Goal: Transaction & Acquisition: Purchase product/service

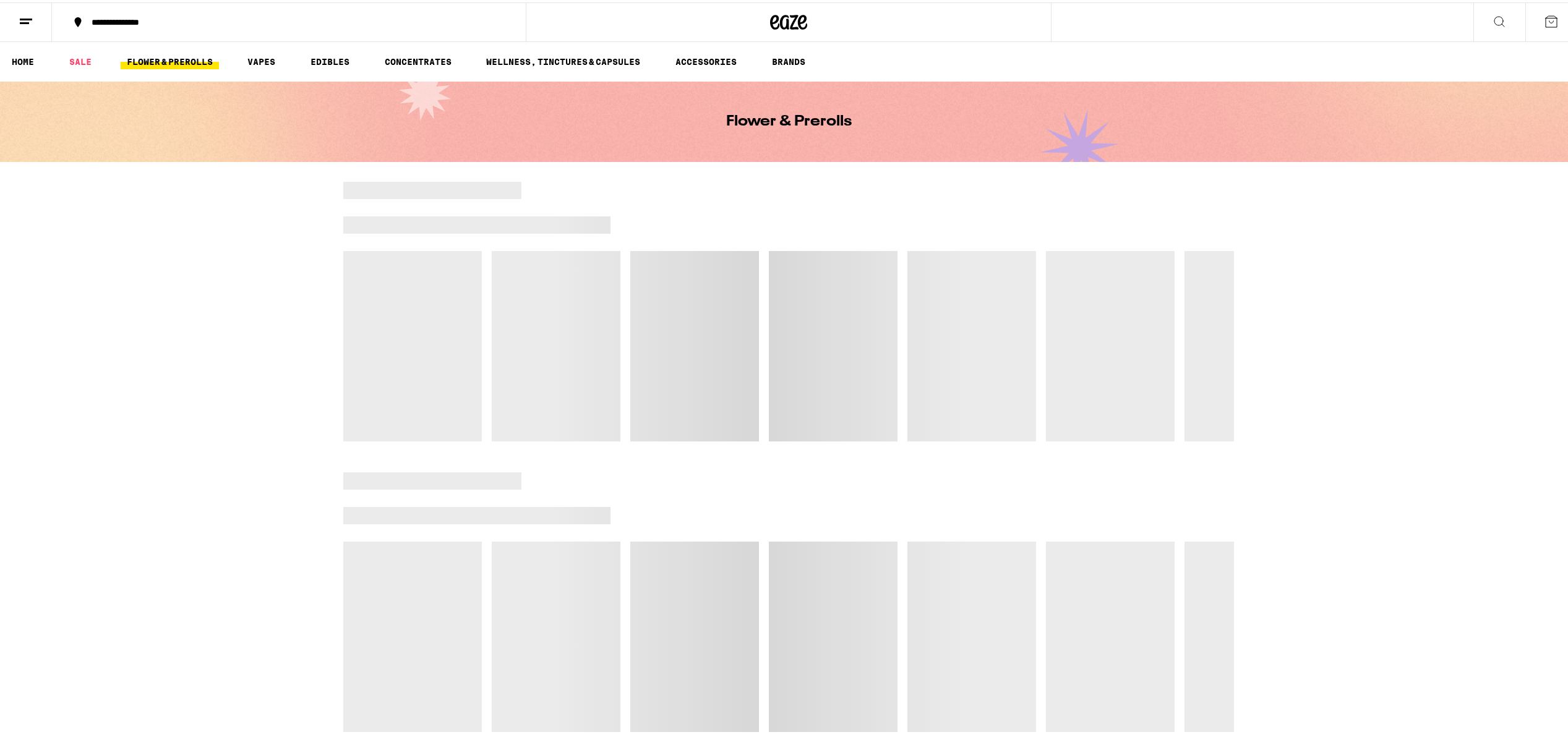
click at [189, 61] on link "FLOWER & PREROLLS" at bounding box center [170, 59] width 98 height 15
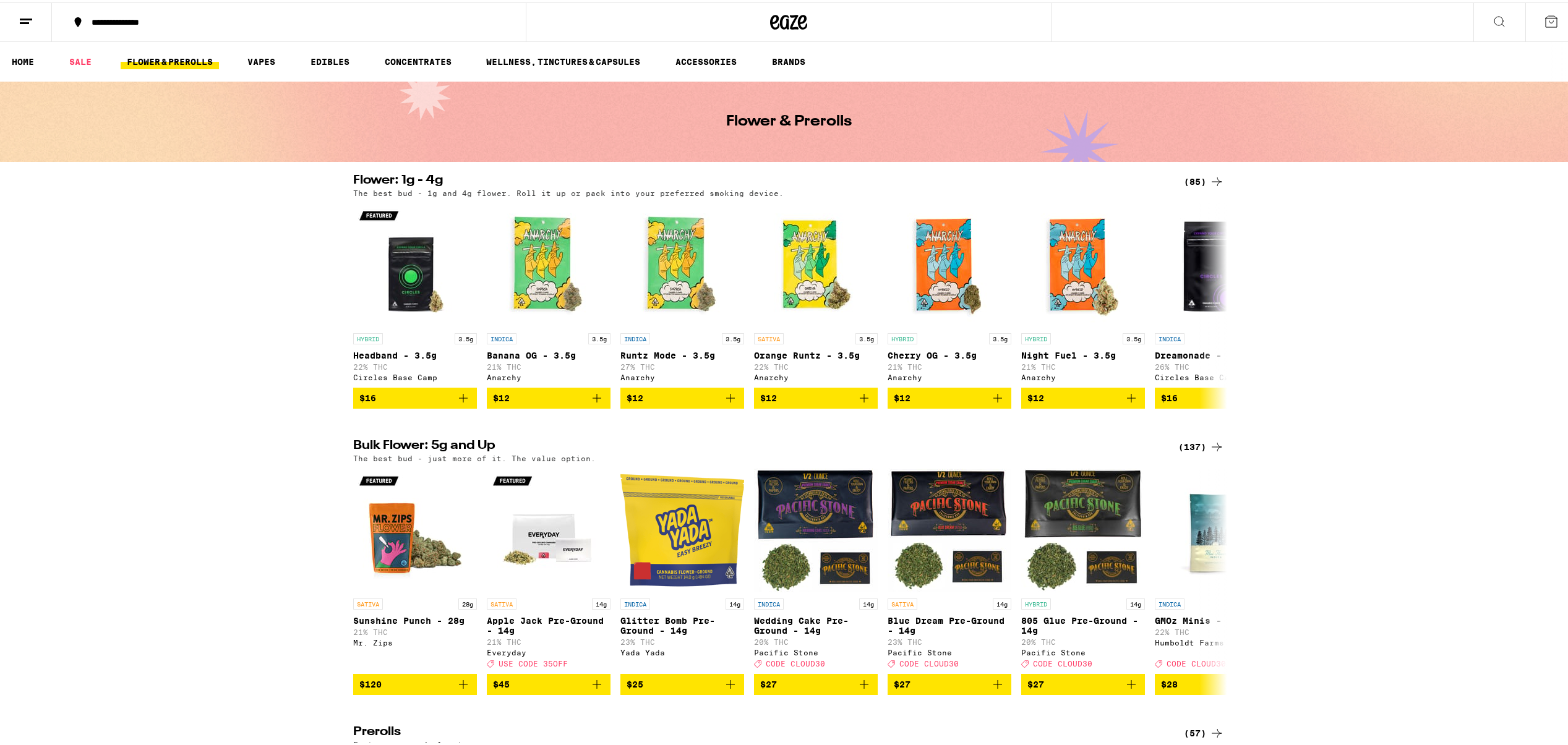
click at [1191, 452] on div "(137)" at bounding box center [1201, 444] width 46 height 15
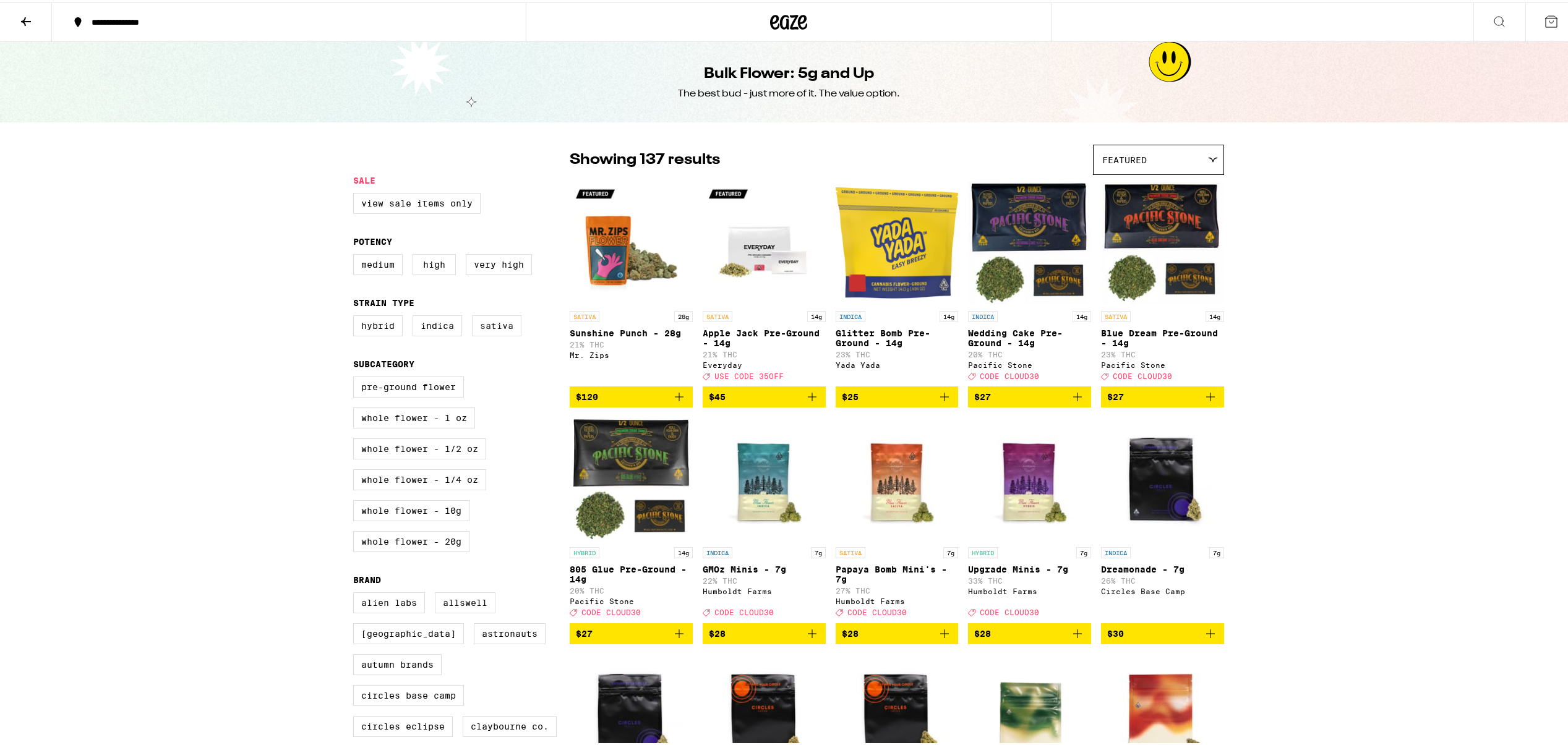
click at [488, 324] on label "Sativa" at bounding box center [497, 323] width 50 height 21
click at [356, 315] on input "Sativa" at bounding box center [356, 315] width 1 height 1
checkbox input "true"
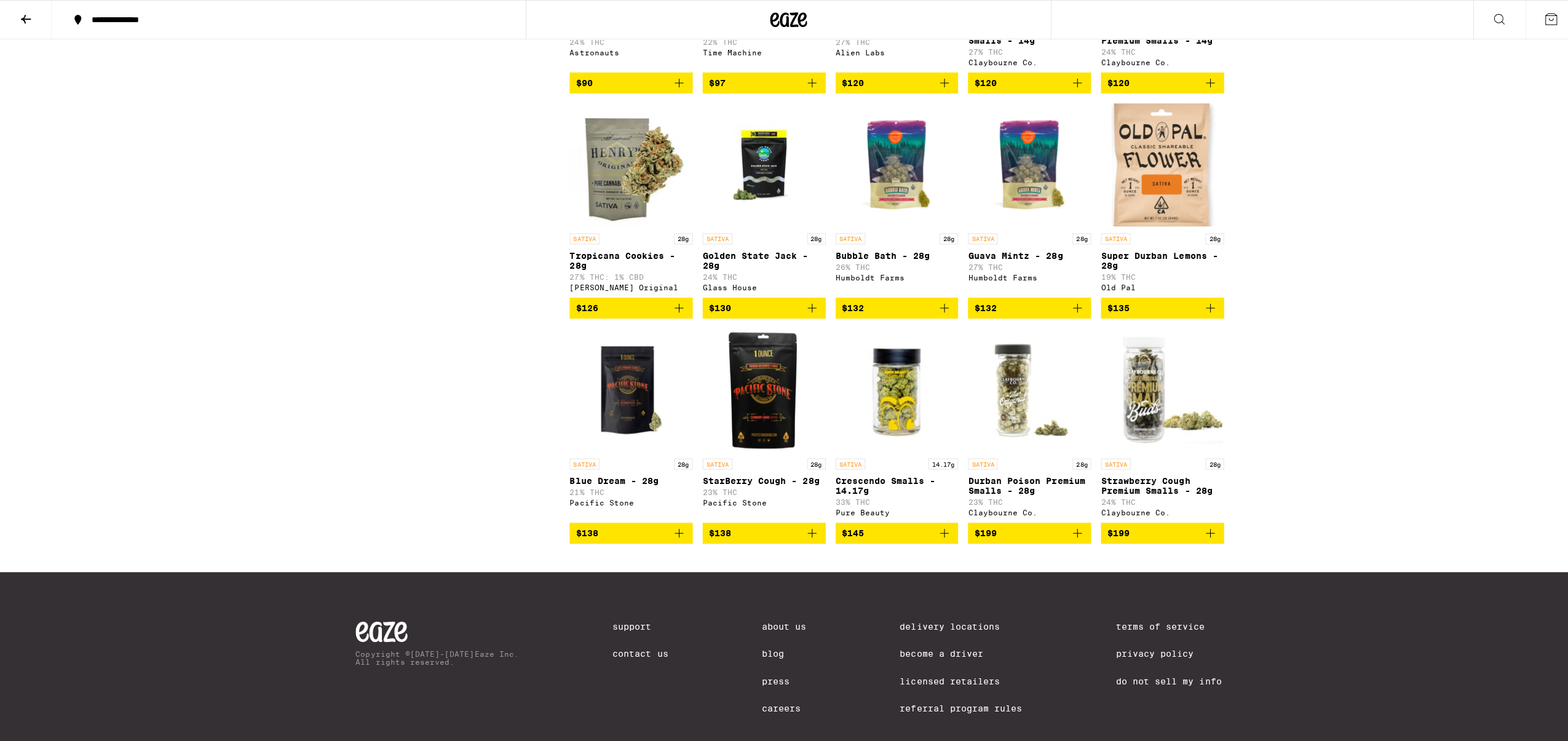
scroll to position [1981, 0]
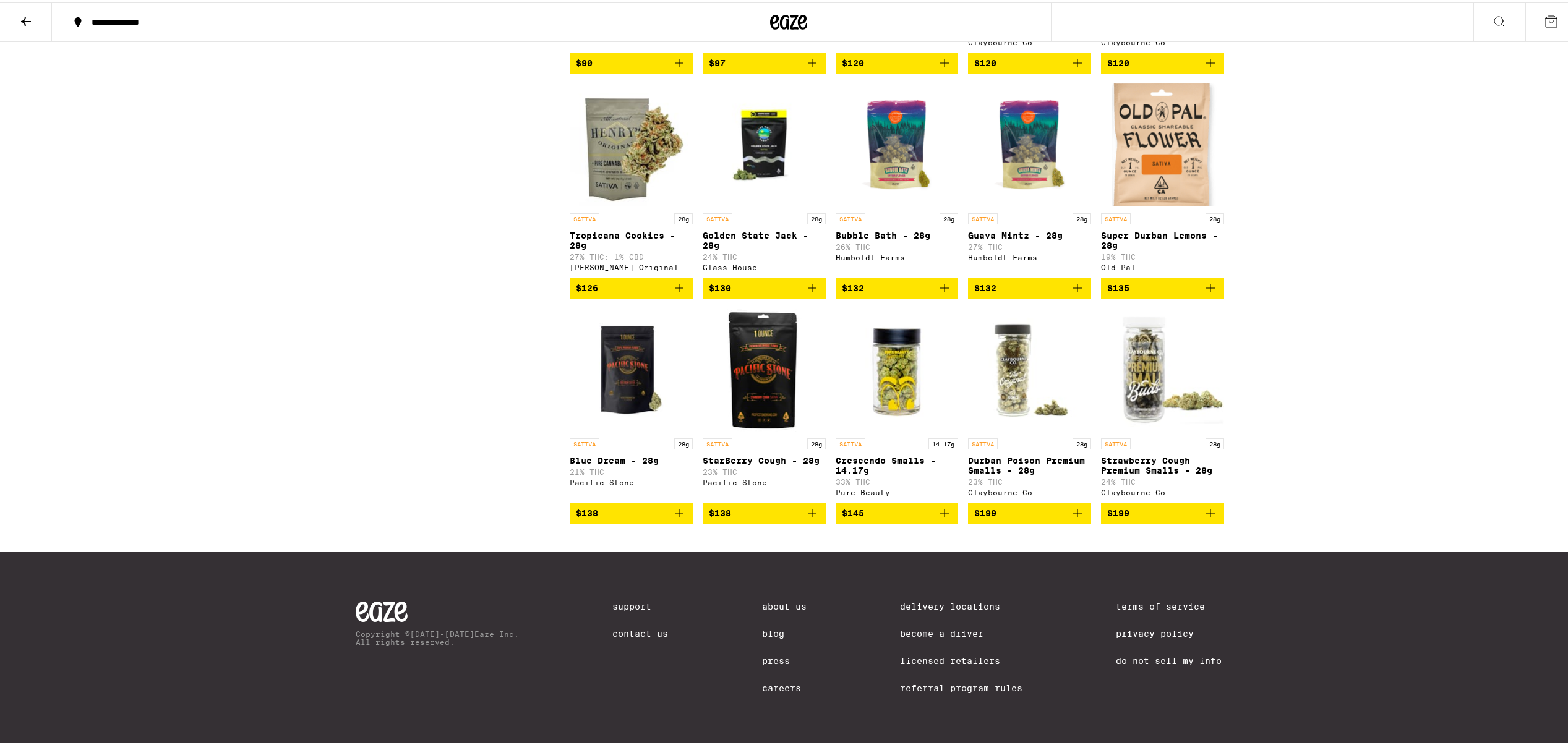
click at [1145, 509] on span "$199" at bounding box center [1163, 510] width 111 height 15
click at [1544, 18] on icon at bounding box center [1551, 18] width 15 height 15
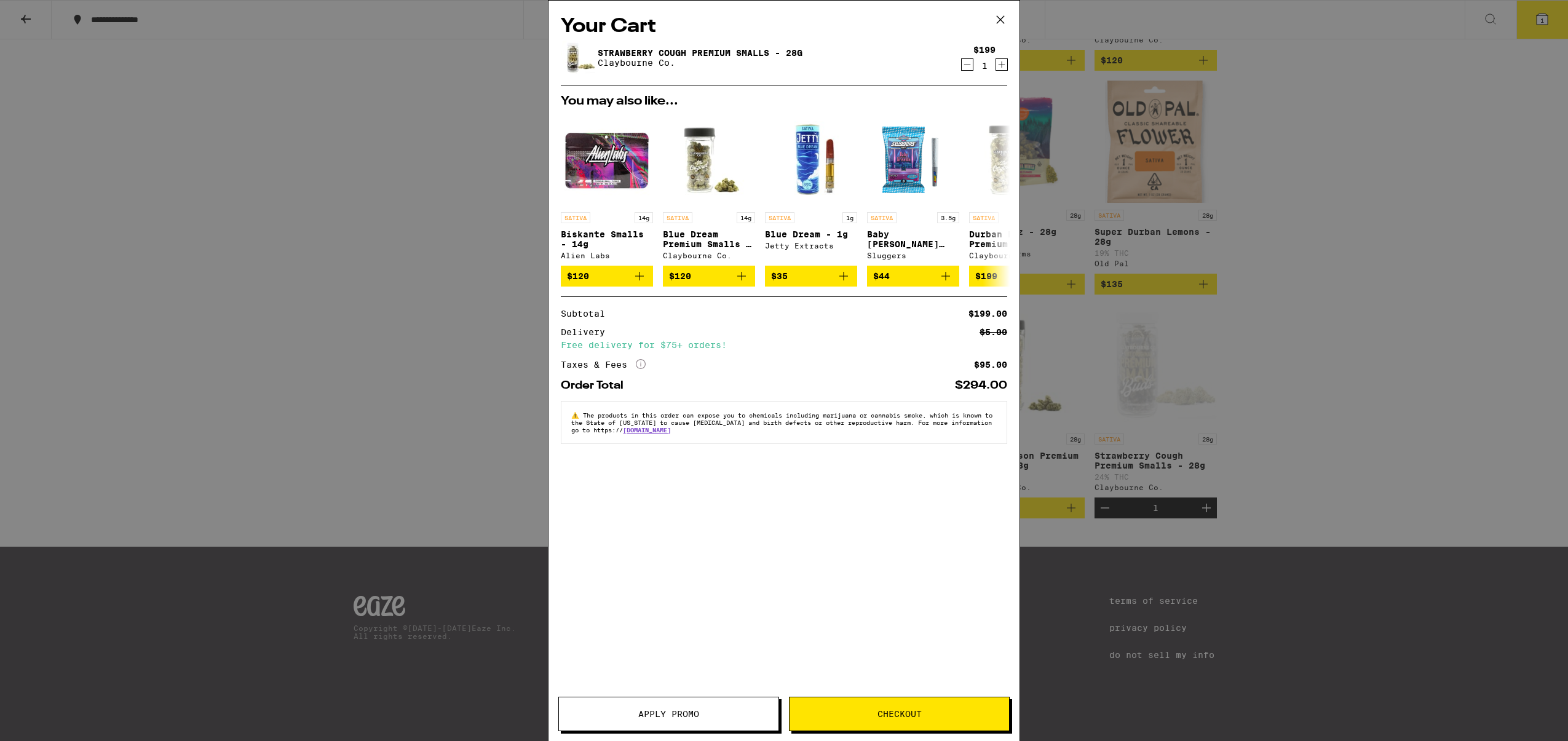
click at [896, 712] on span "Checkout" at bounding box center [900, 714] width 44 height 9
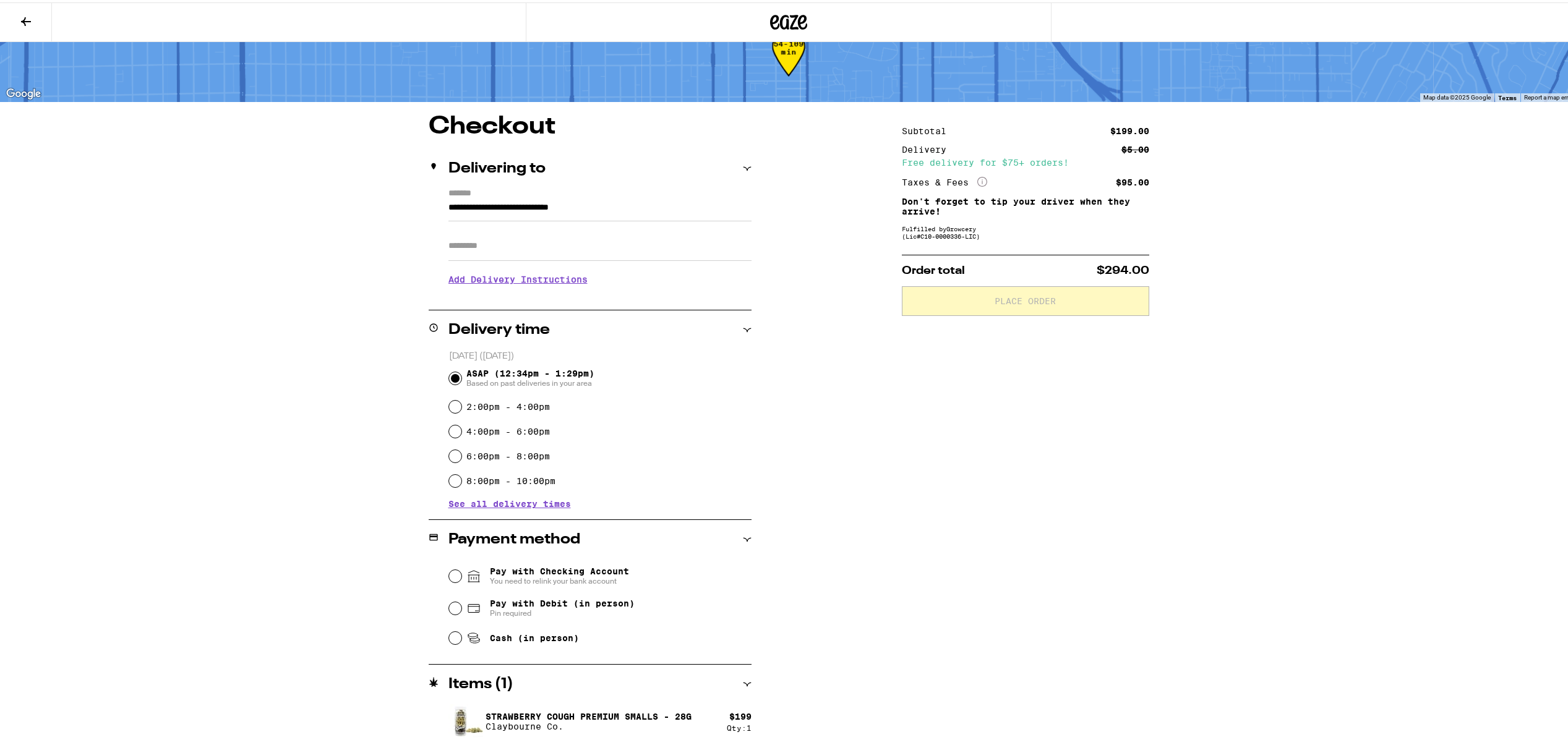
scroll to position [40, 0]
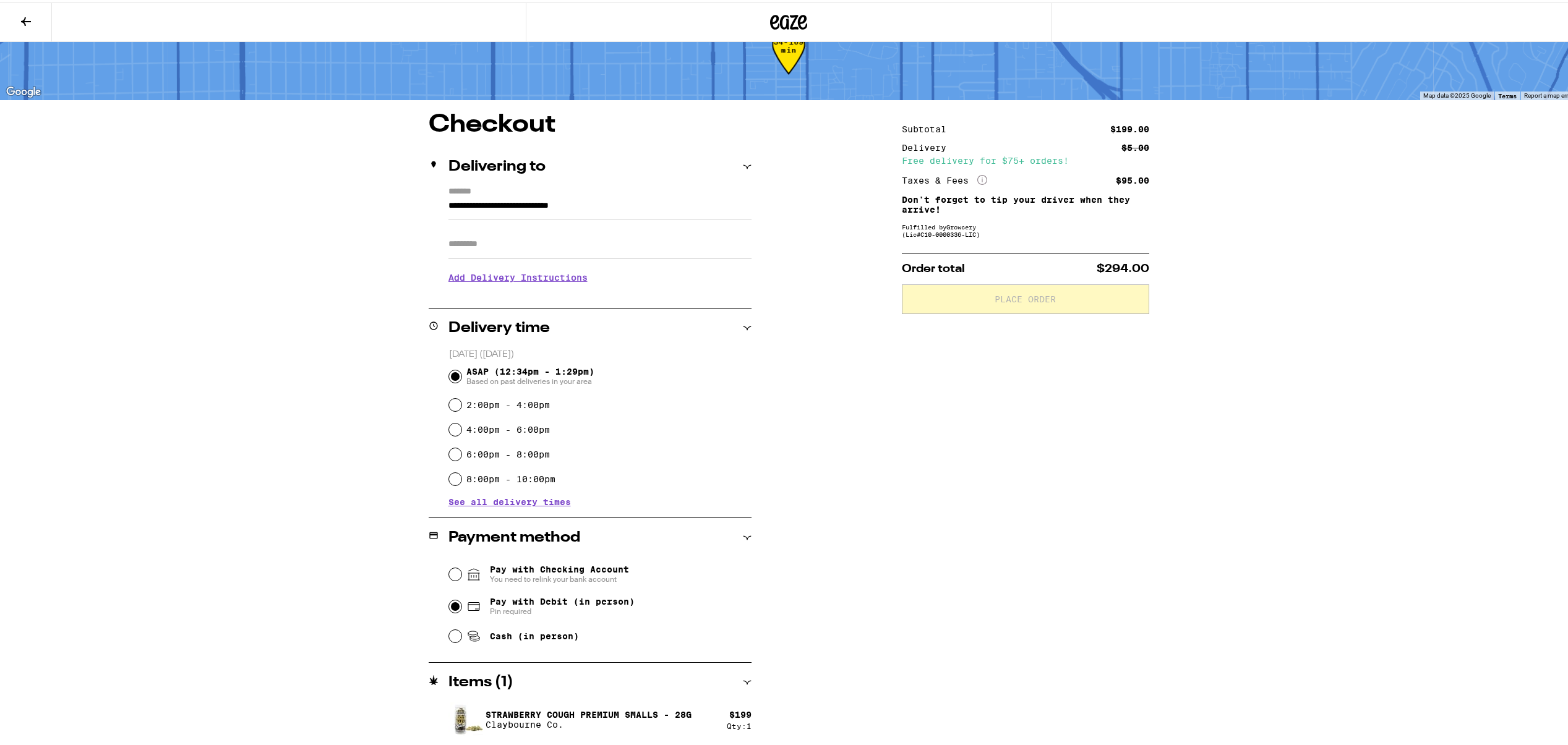
click at [449, 610] on input "Pay with Debit (in person) Pin required" at bounding box center [454, 604] width 12 height 12
radio input "true"
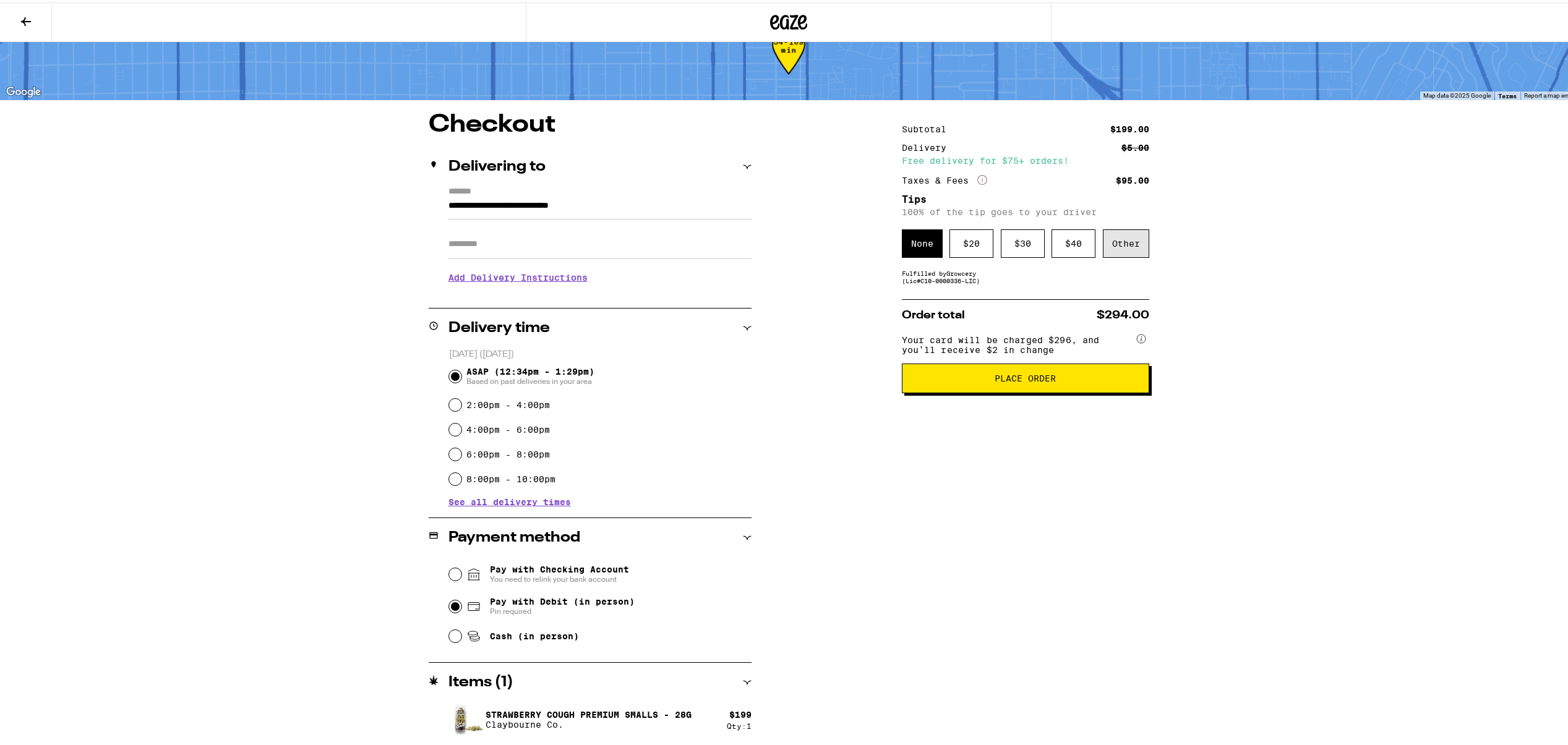
click at [1116, 240] on div "Other" at bounding box center [1126, 241] width 47 height 29
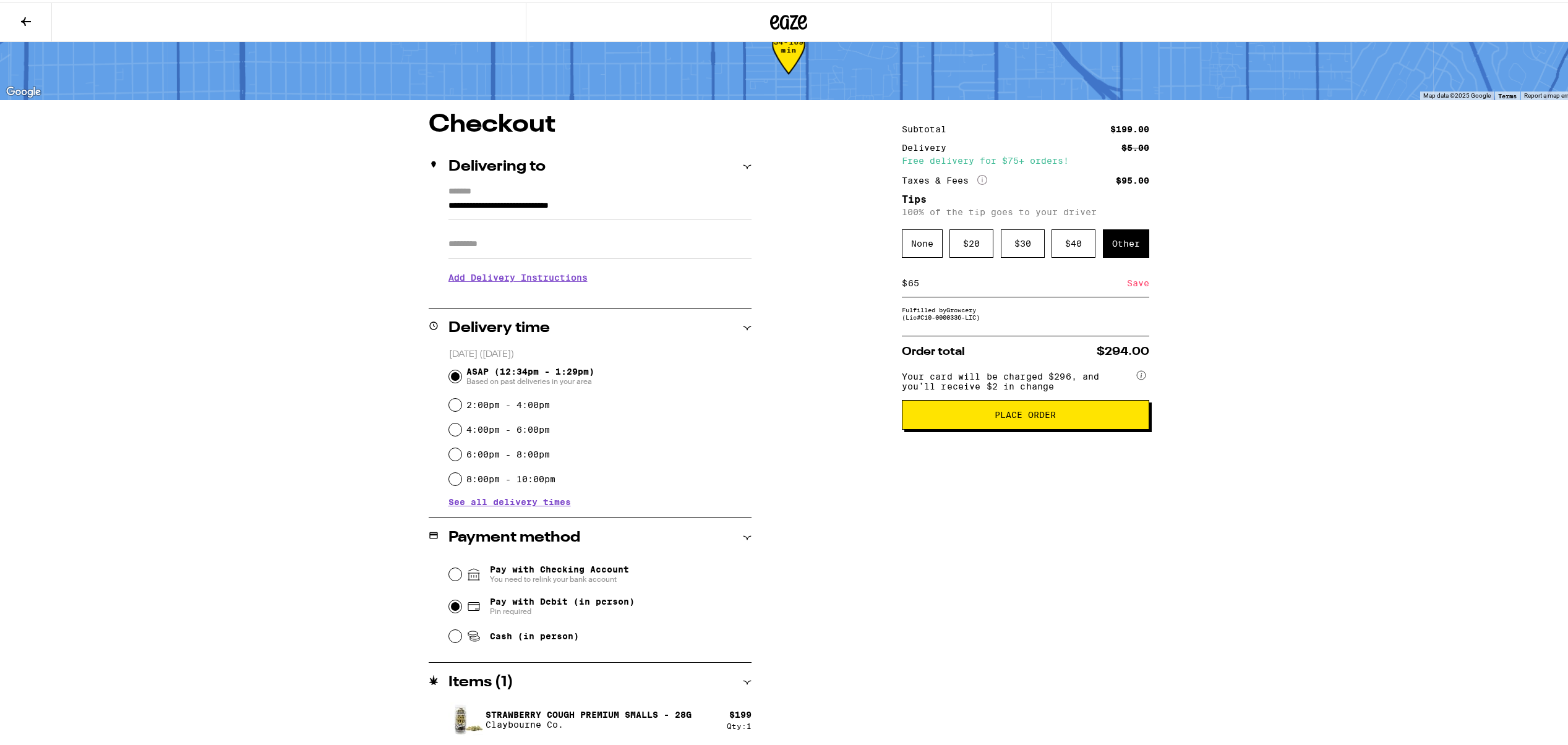
type input "6"
type input "5"
click at [1134, 286] on div "Save" at bounding box center [1138, 280] width 22 height 27
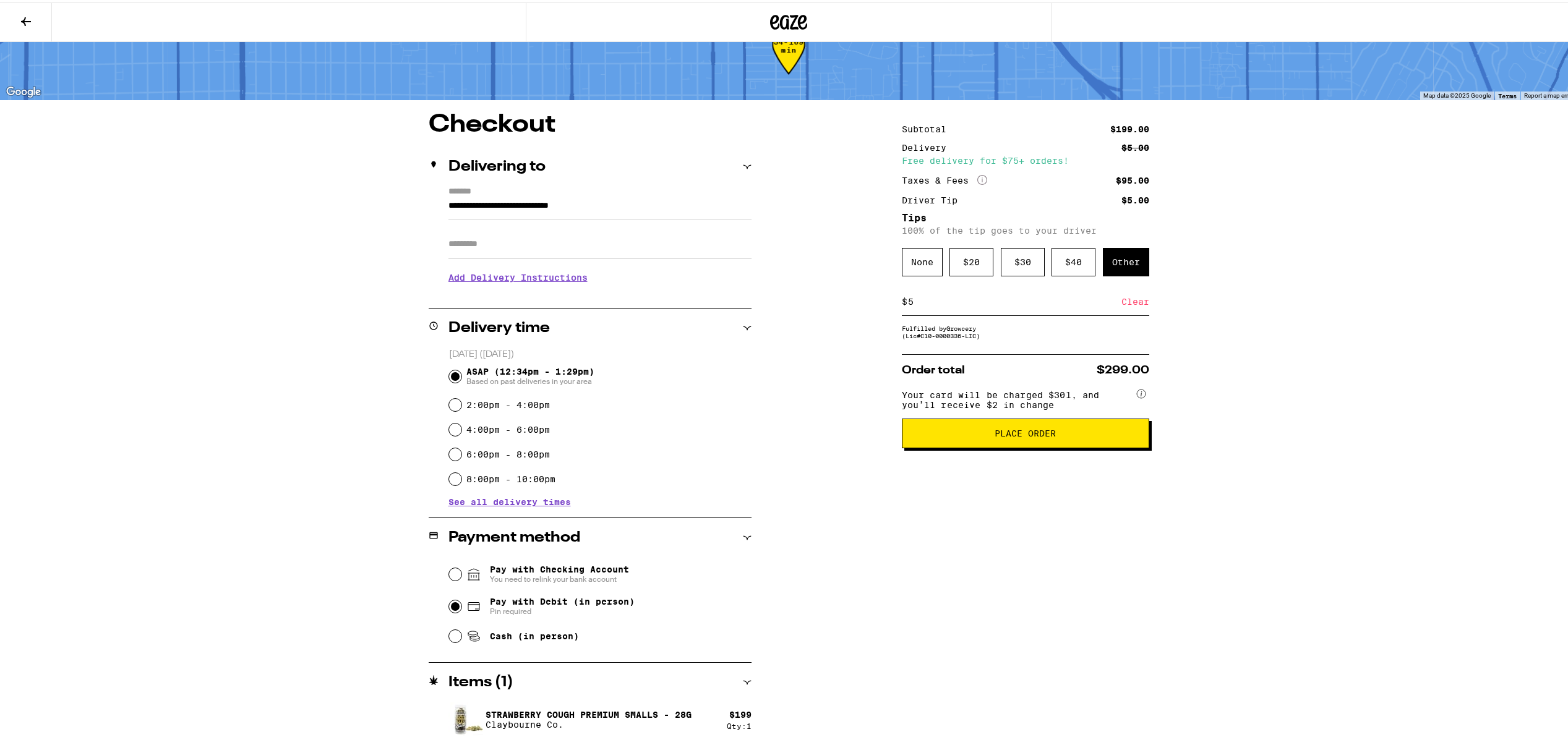
click at [1018, 435] on span "Place Order" at bounding box center [1025, 431] width 61 height 9
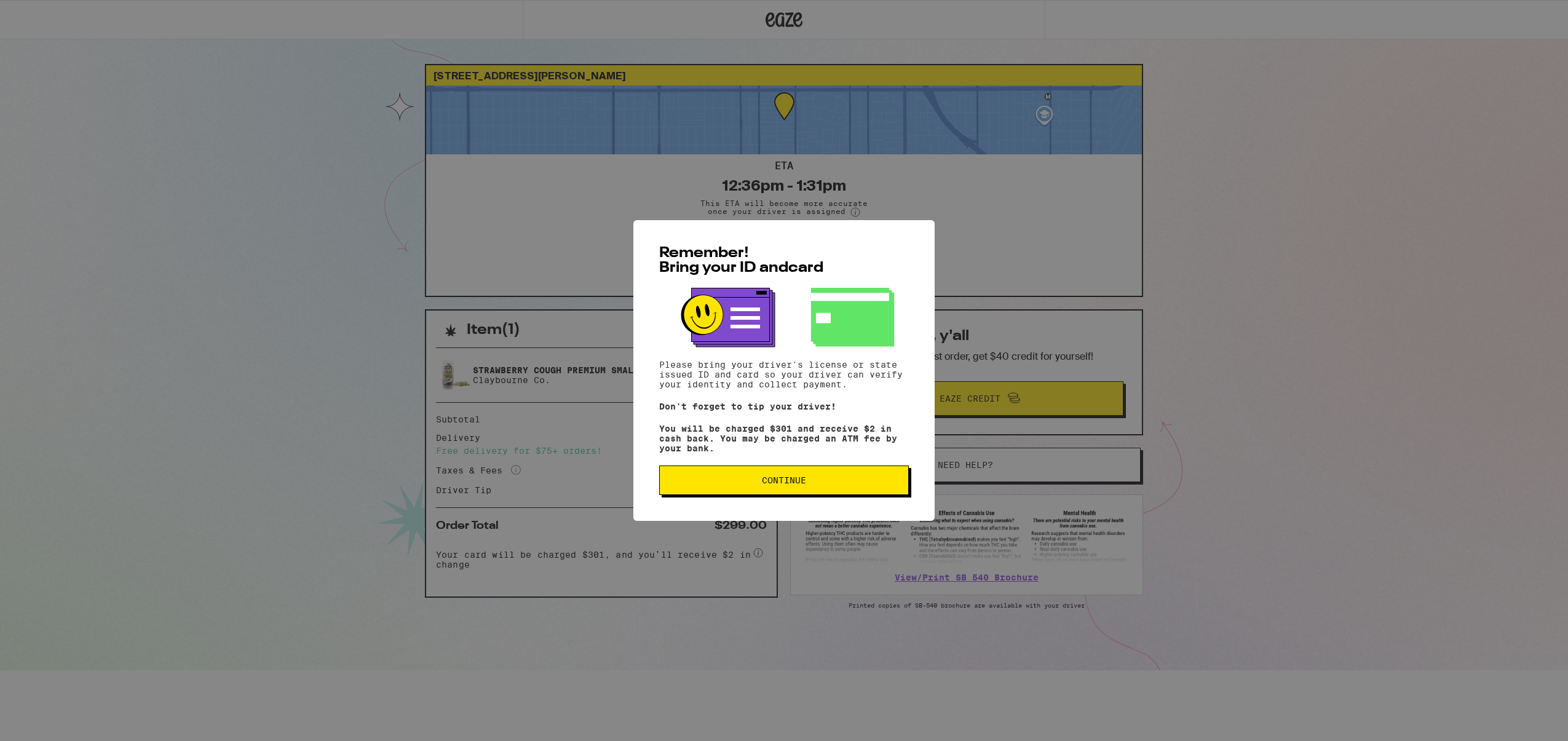
click at [774, 485] on span "Continue" at bounding box center [784, 480] width 44 height 9
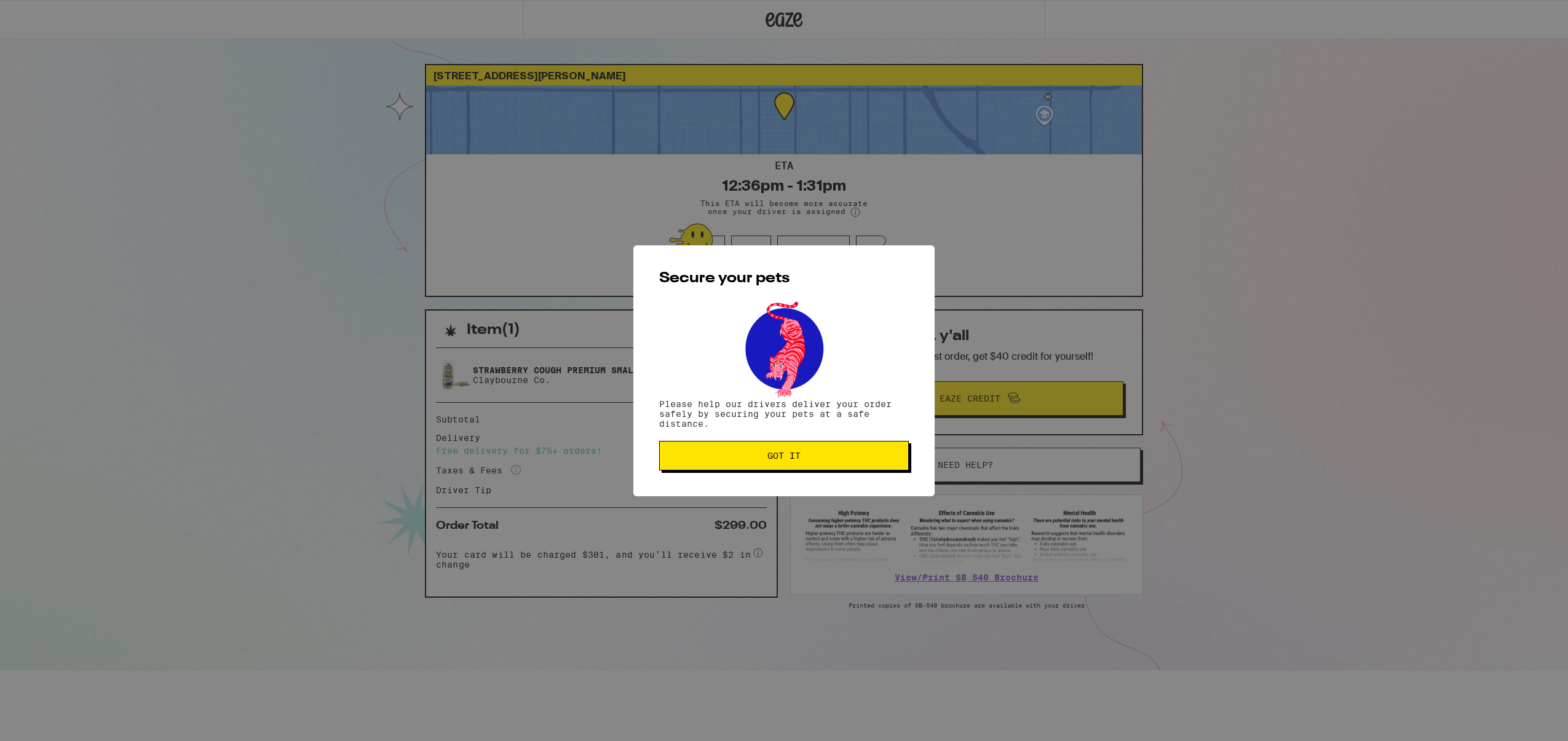
click at [806, 460] on span "Got it" at bounding box center [784, 456] width 229 height 9
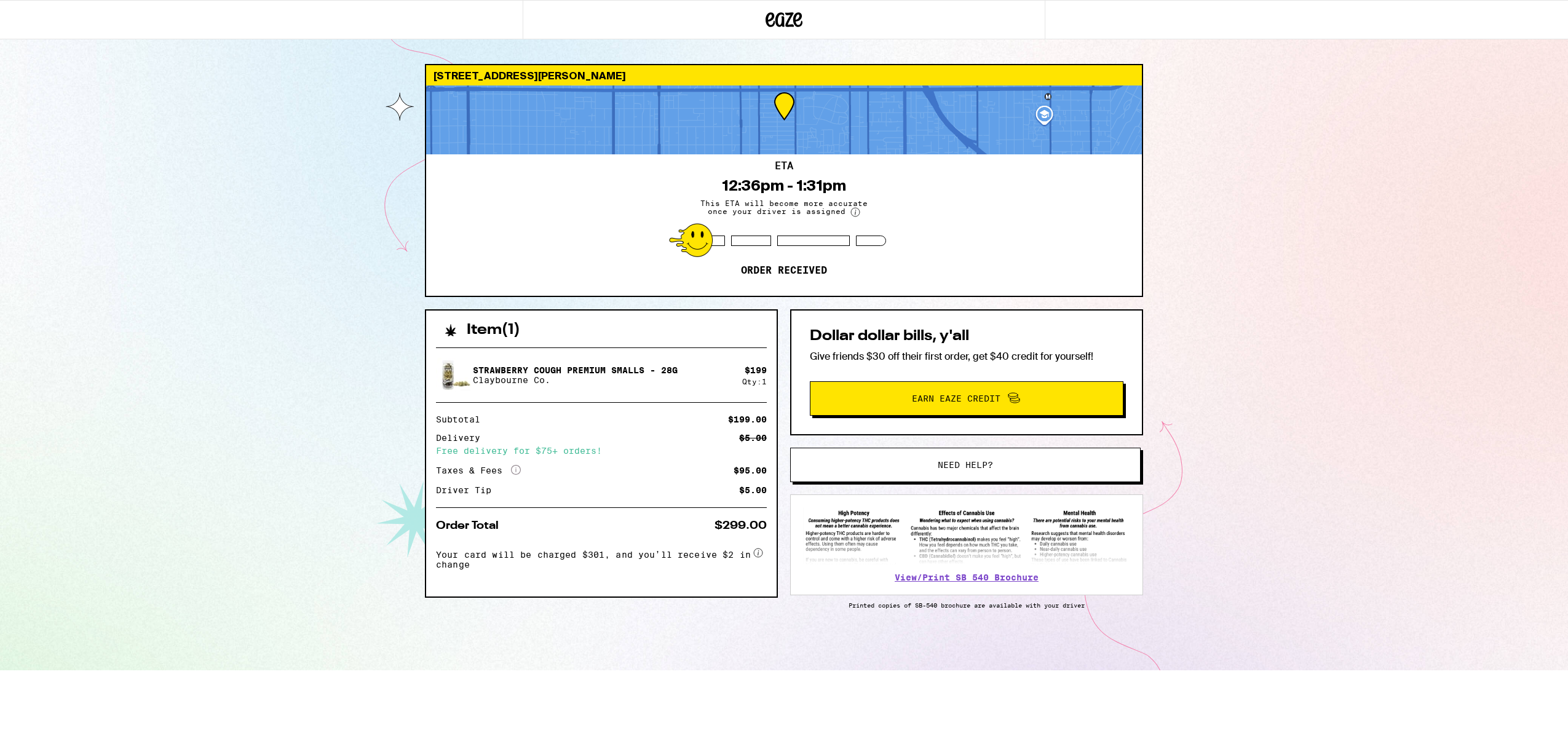
click at [1347, 279] on div "[STREET_ADDRESS][PERSON_NAME] 12:36pm - 1:31pm This ETA will become more accura…" at bounding box center [784, 335] width 1568 height 671
